Goal: Find specific page/section: Find specific page/section

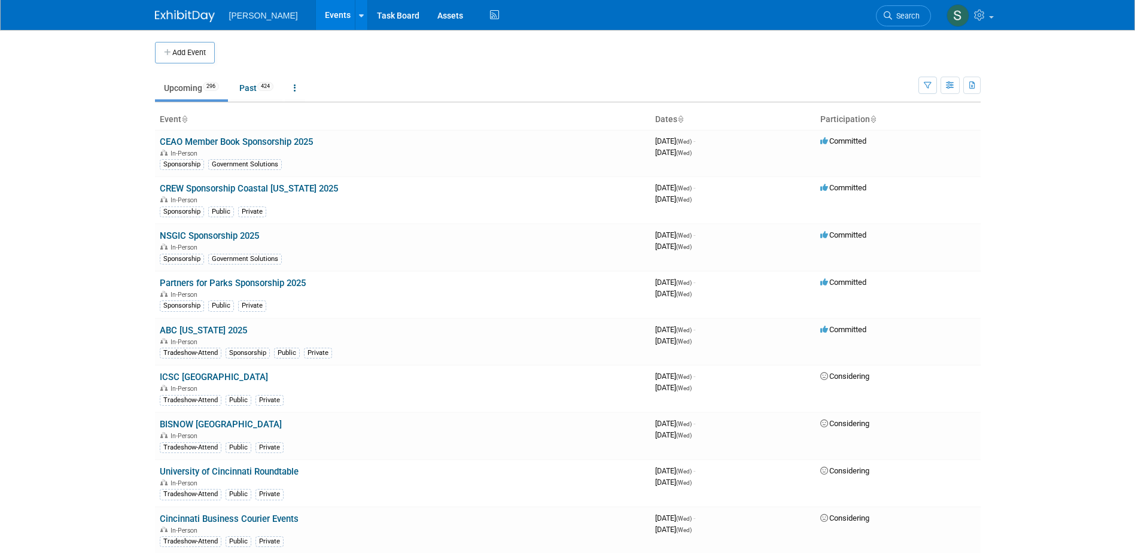
click at [906, 17] on span "Search" at bounding box center [906, 15] width 28 height 9
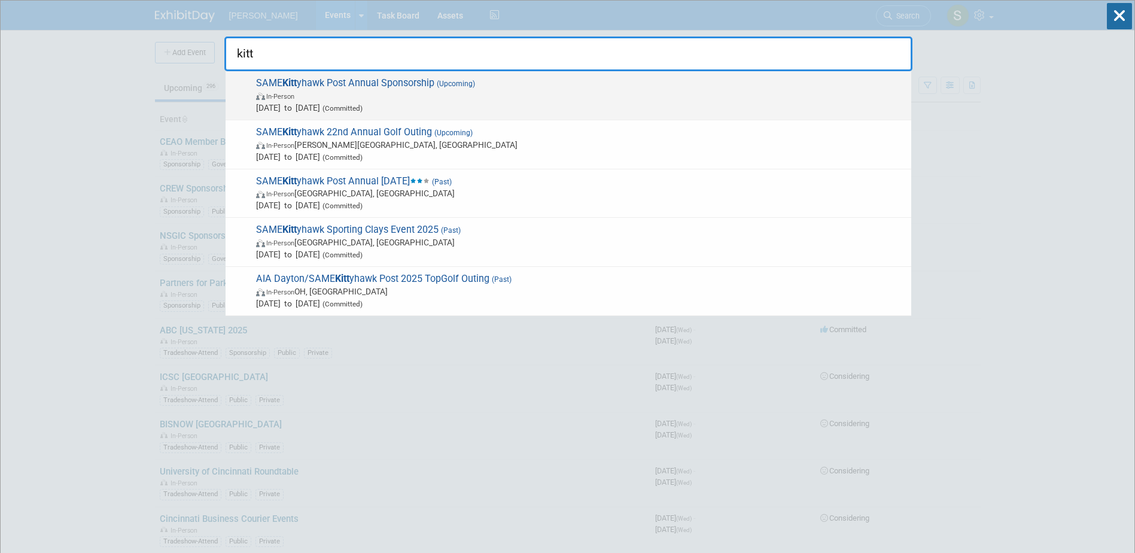
type input "kitt"
click at [604, 105] on span "Jan 1, 2025 to Dec 31, 2025 (Committed)" at bounding box center [580, 108] width 649 height 12
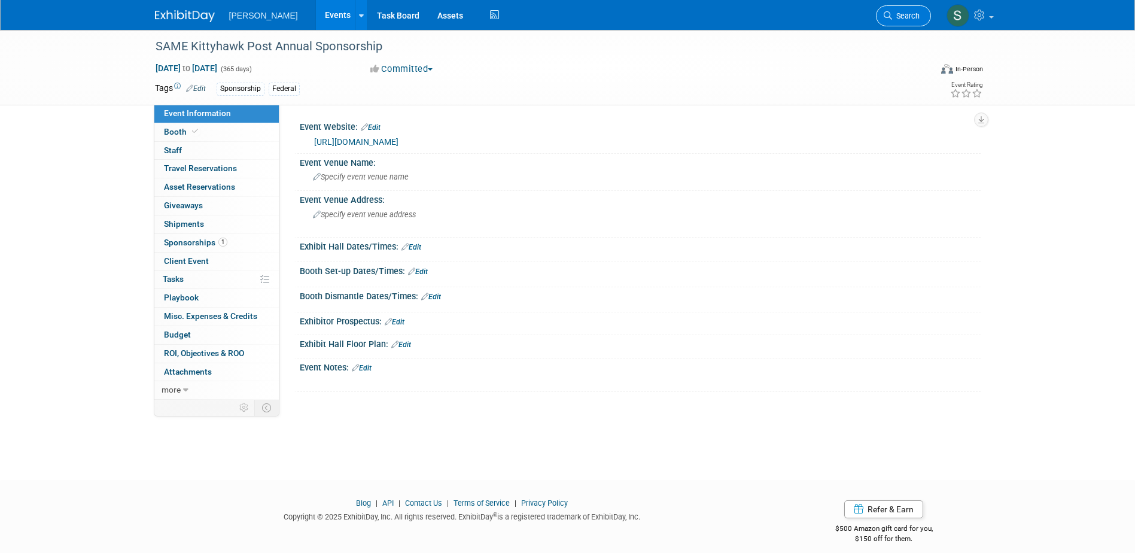
click at [926, 8] on link "Search" at bounding box center [903, 15] width 55 height 21
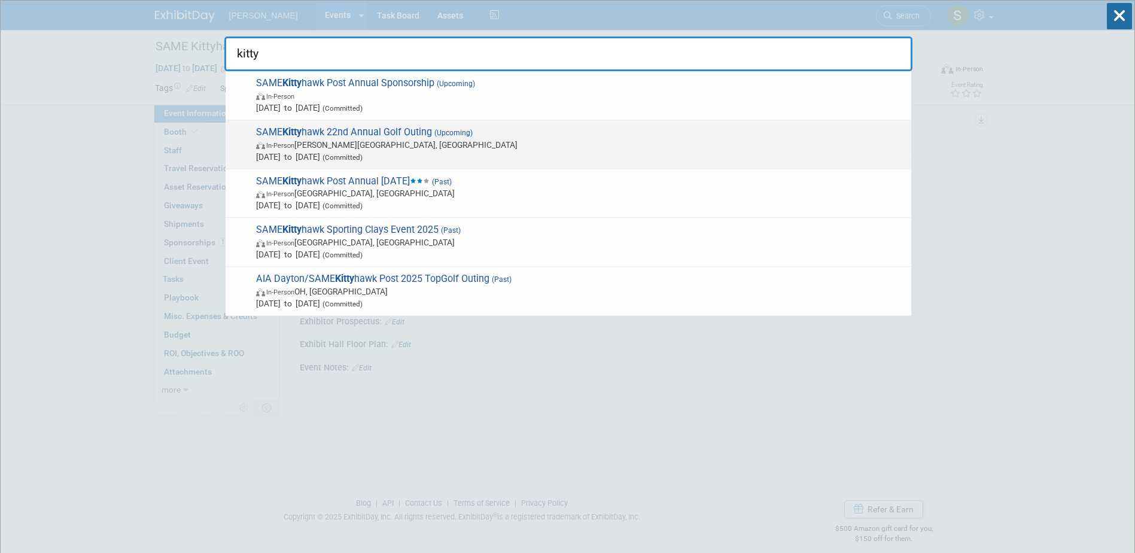
type input "kitty"
click at [517, 146] on span "In-Person [PERSON_NAME][GEOGRAPHIC_DATA], [GEOGRAPHIC_DATA]" at bounding box center [580, 145] width 649 height 12
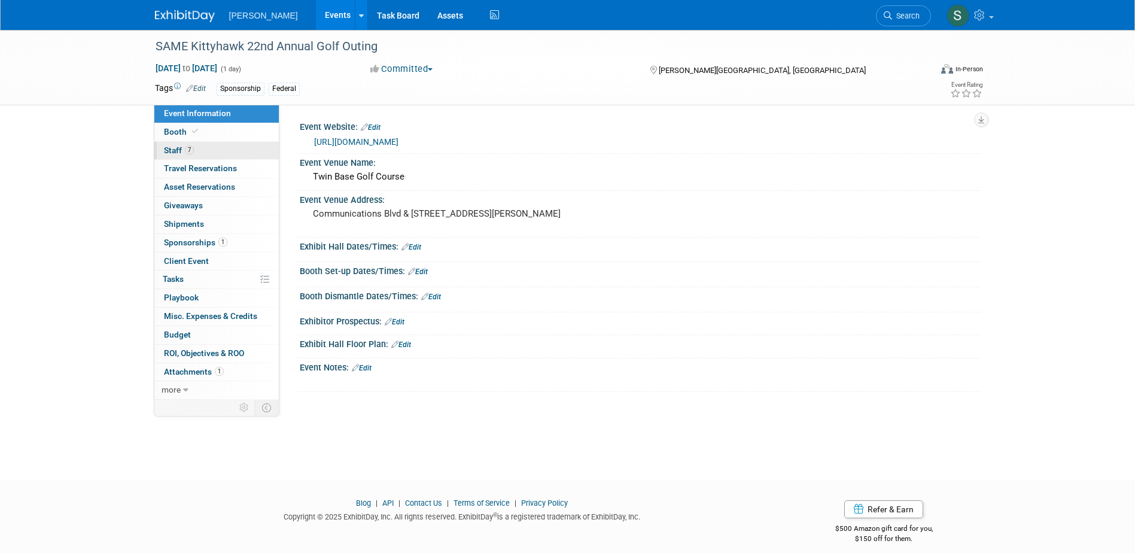
click at [187, 145] on span "7" at bounding box center [189, 149] width 9 height 9
